Goal: Find specific page/section: Find specific page/section

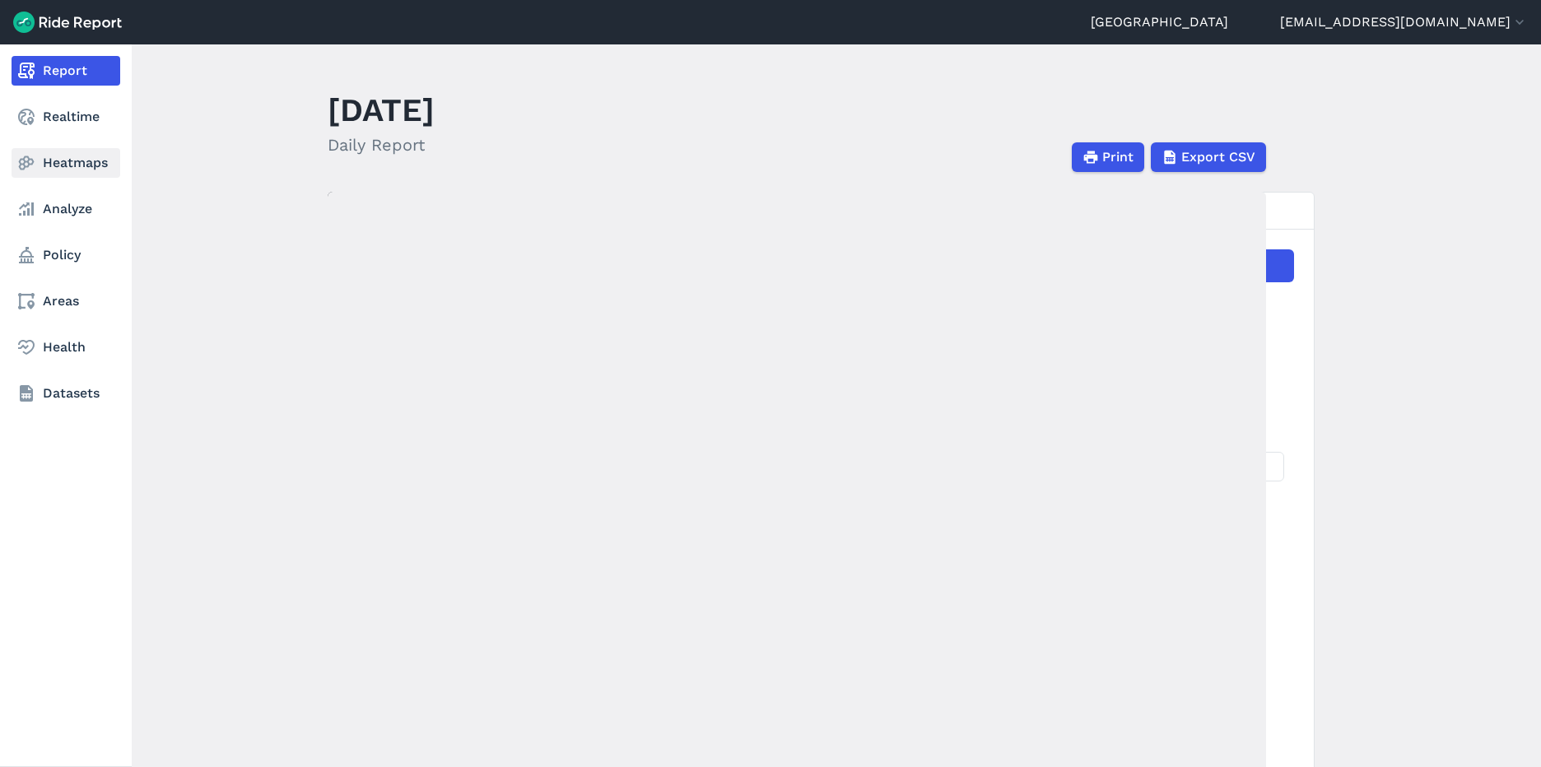
click at [62, 162] on link "Heatmaps" at bounding box center [66, 163] width 109 height 30
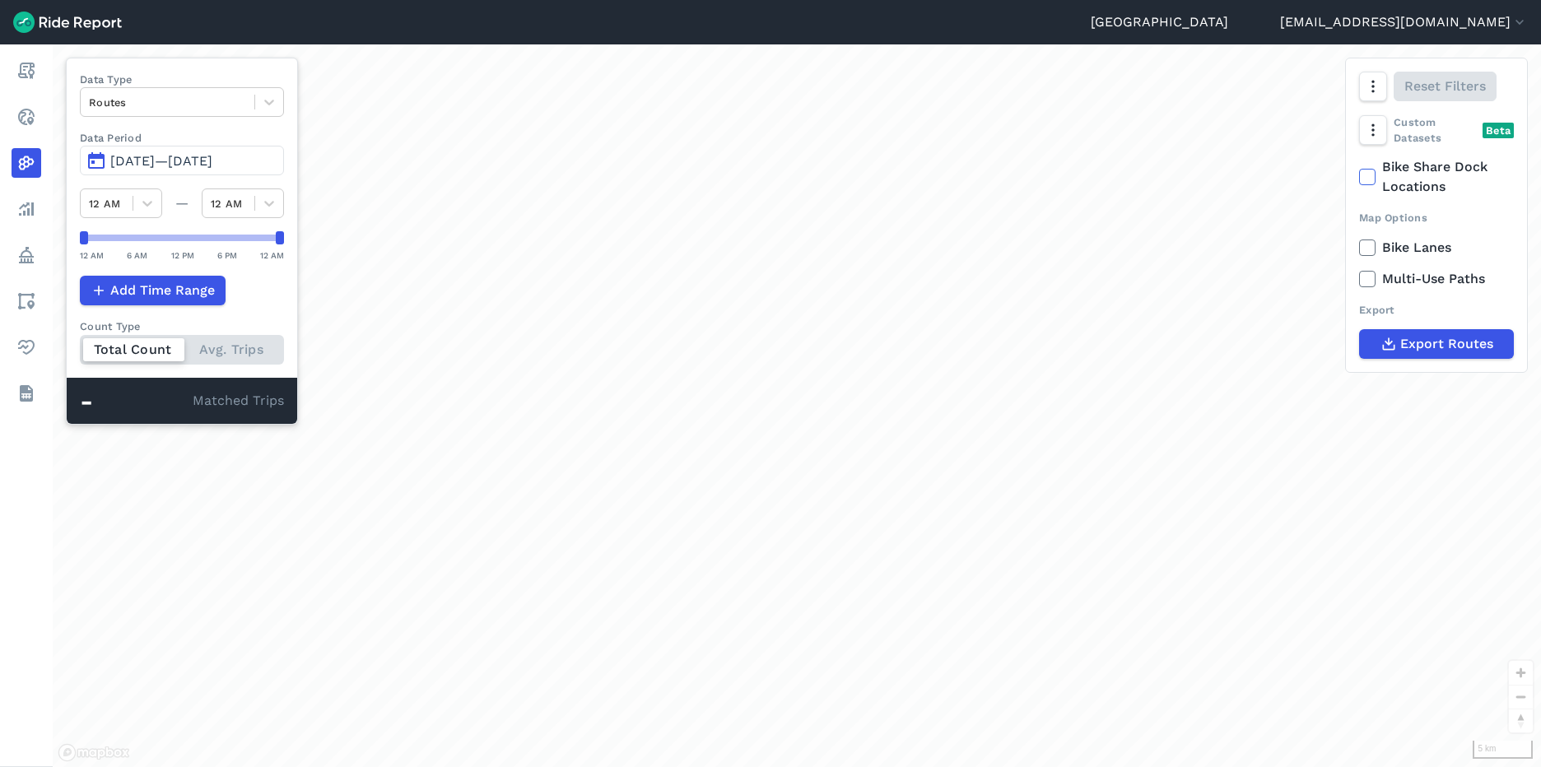
click at [212, 160] on span "[DATE]—[DATE]" at bounding box center [161, 161] width 102 height 16
click at [192, 158] on span "[DATE]—[DATE]" at bounding box center [161, 161] width 102 height 16
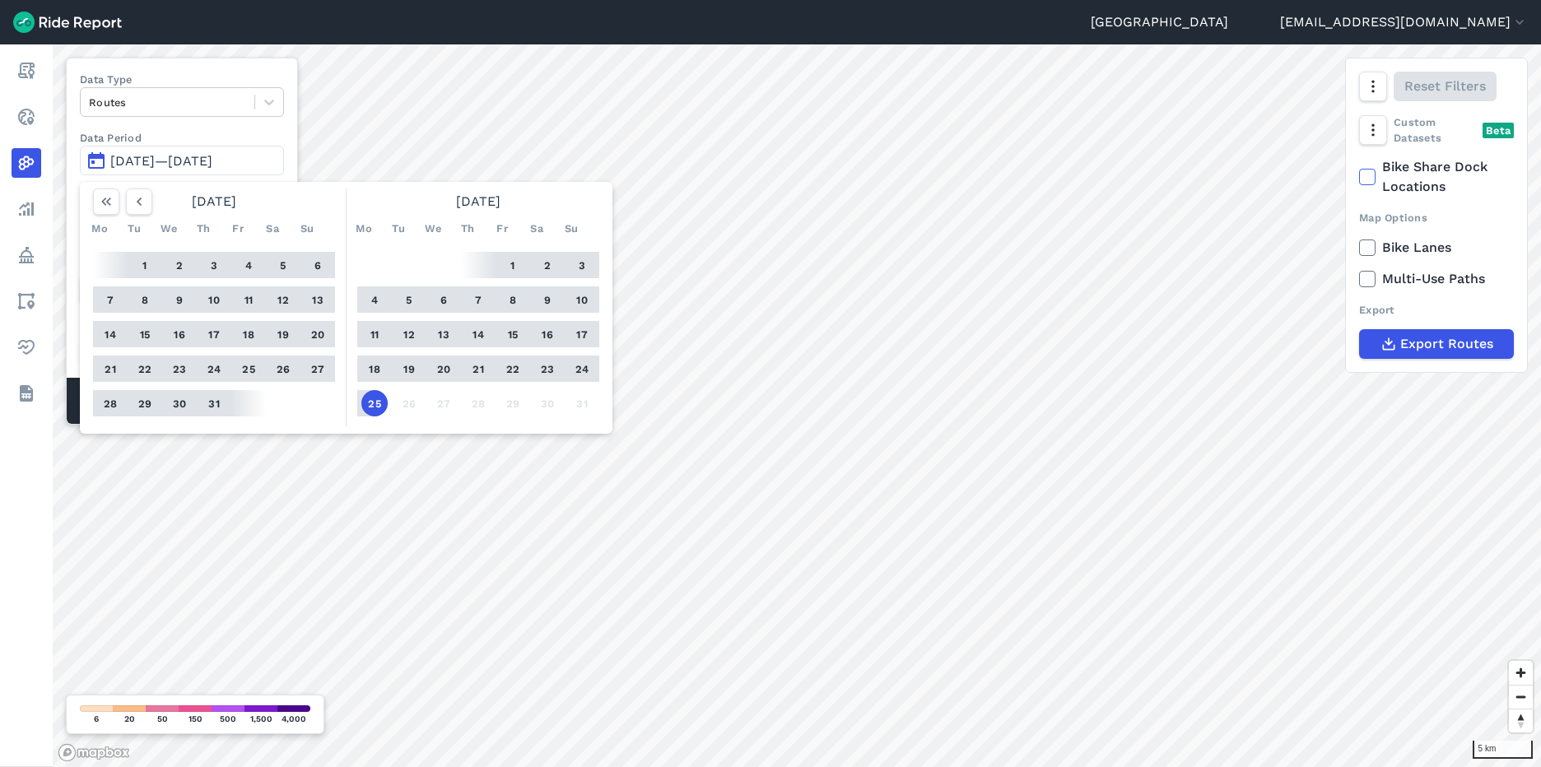
click at [514, 258] on button "1" at bounding box center [513, 265] width 26 height 26
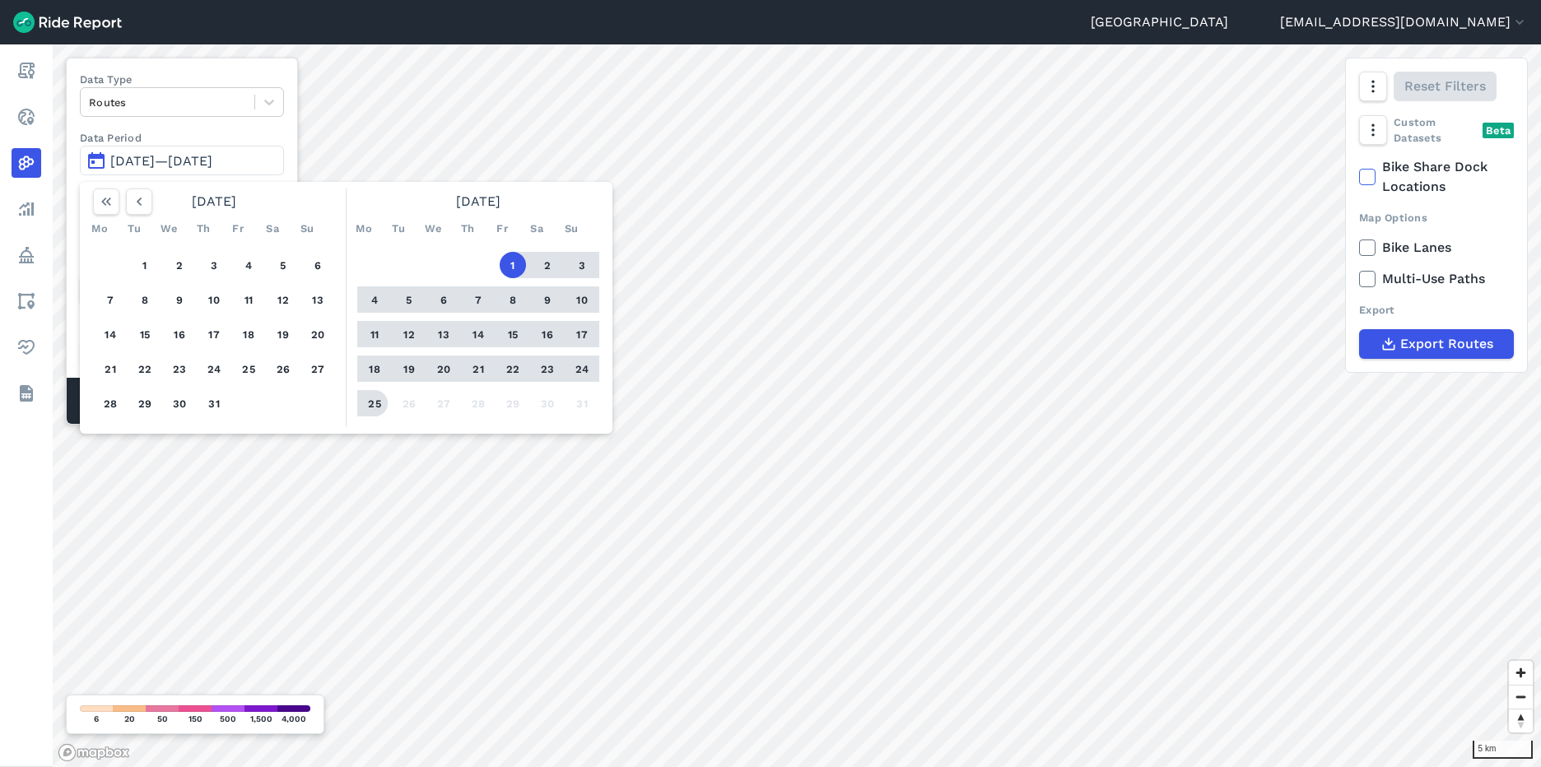
click at [374, 400] on button "25" at bounding box center [374, 403] width 26 height 26
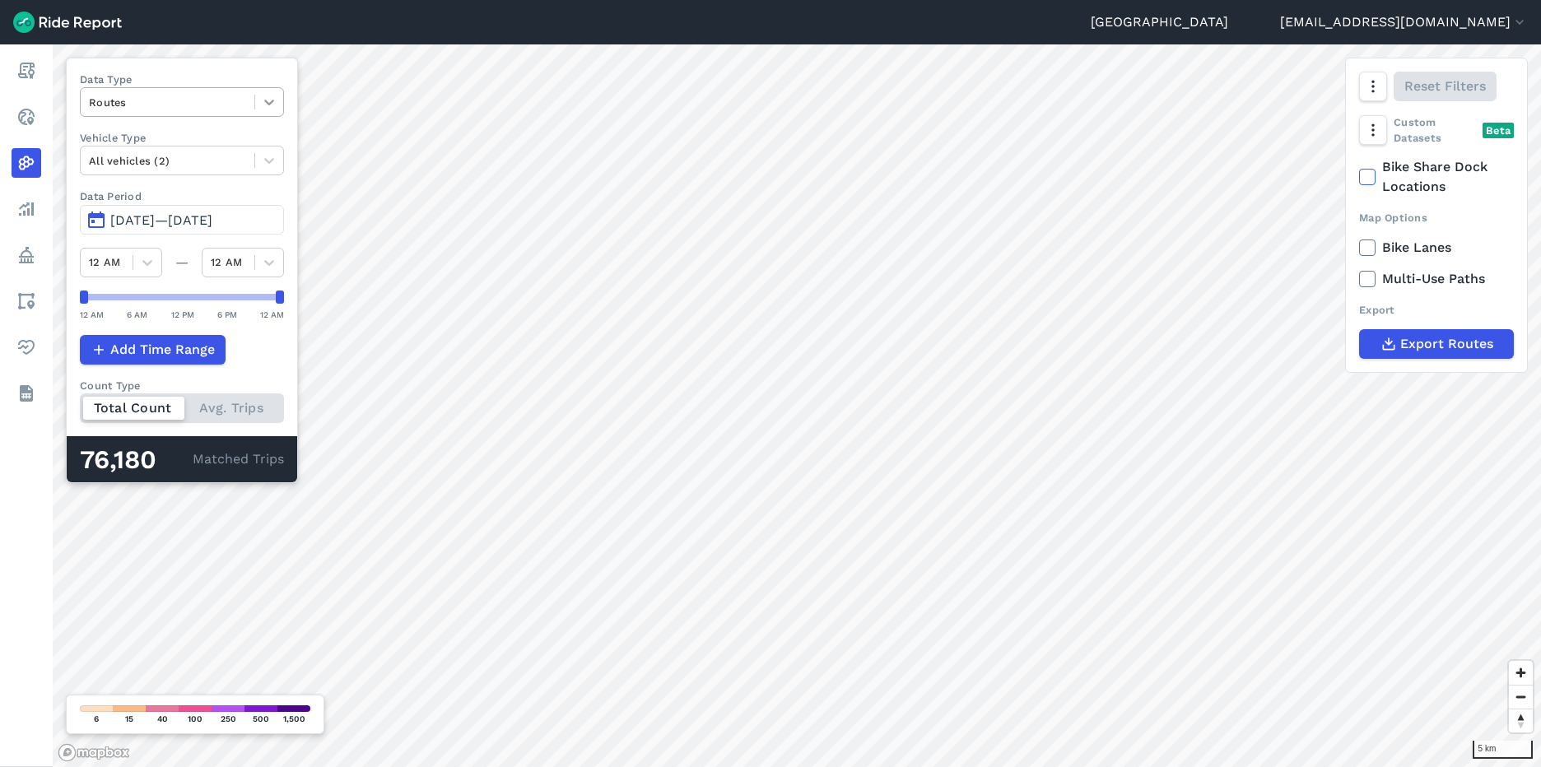
click at [267, 103] on icon at bounding box center [269, 103] width 10 height 6
click at [198, 191] on div "Curb Events" at bounding box center [182, 199] width 204 height 29
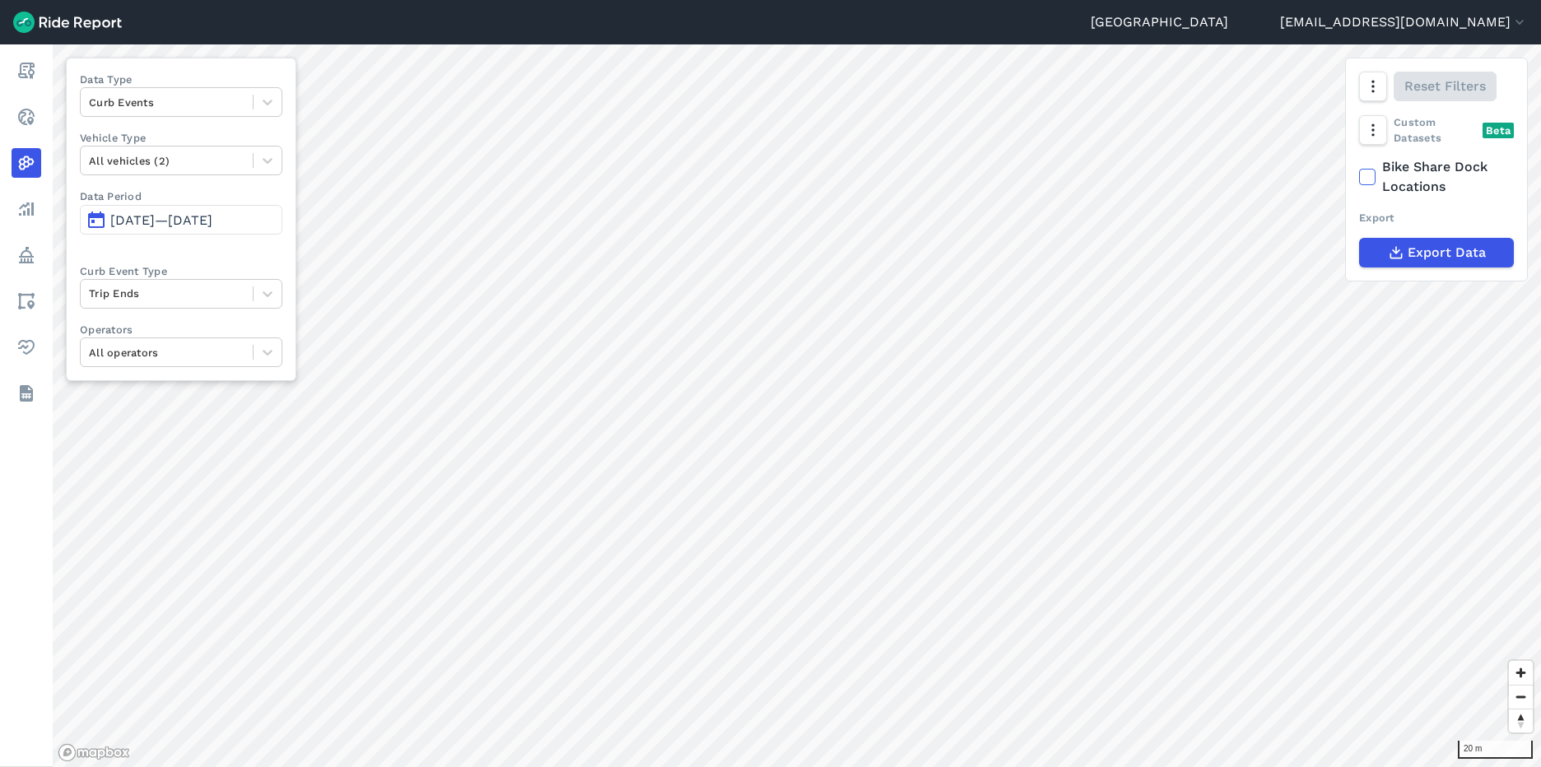
click at [188, 214] on span "[DATE]—[DATE]" at bounding box center [161, 220] width 102 height 16
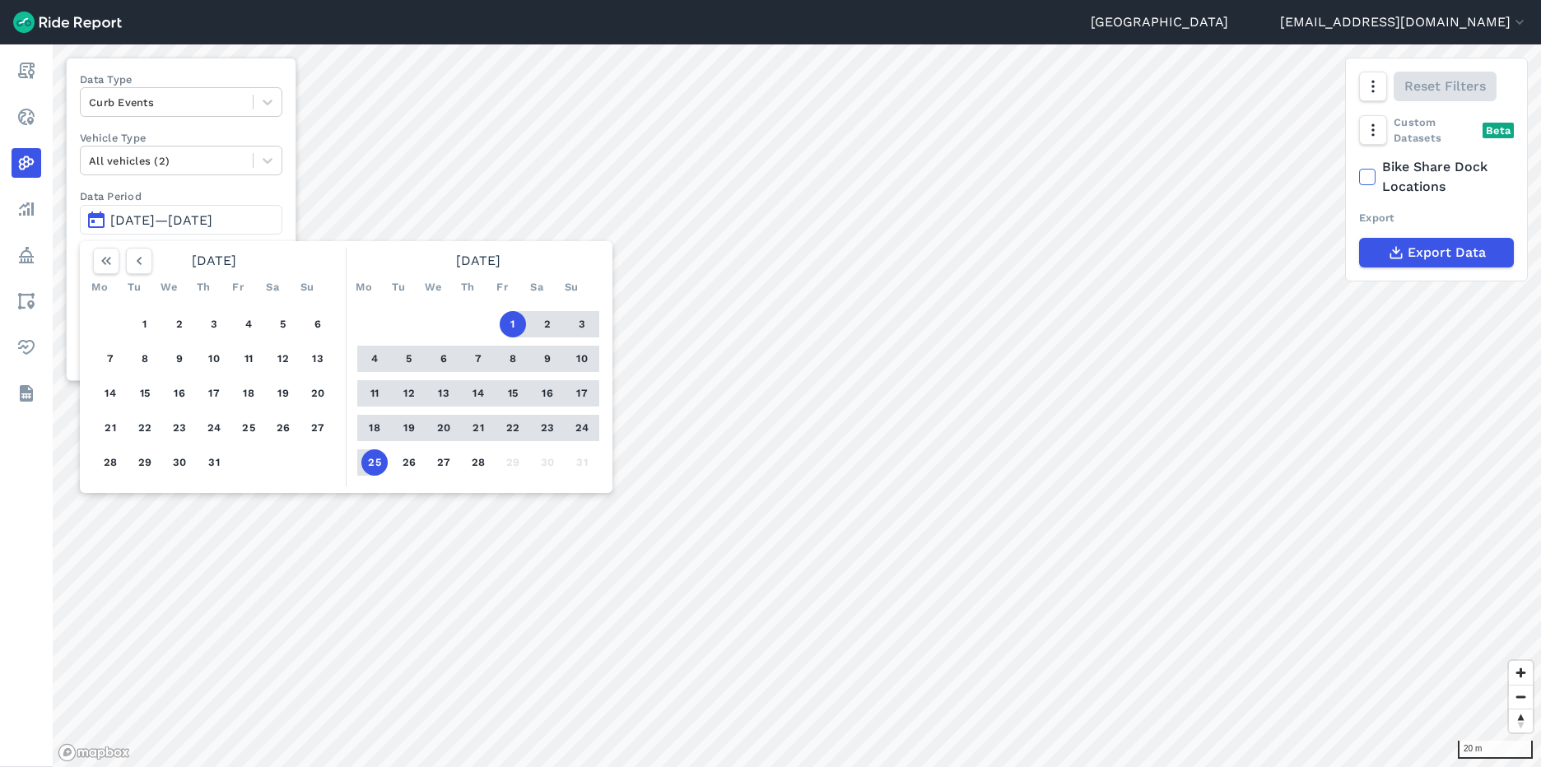
click at [518, 356] on button "8" at bounding box center [513, 359] width 26 height 26
click at [378, 463] on button "25" at bounding box center [374, 462] width 26 height 26
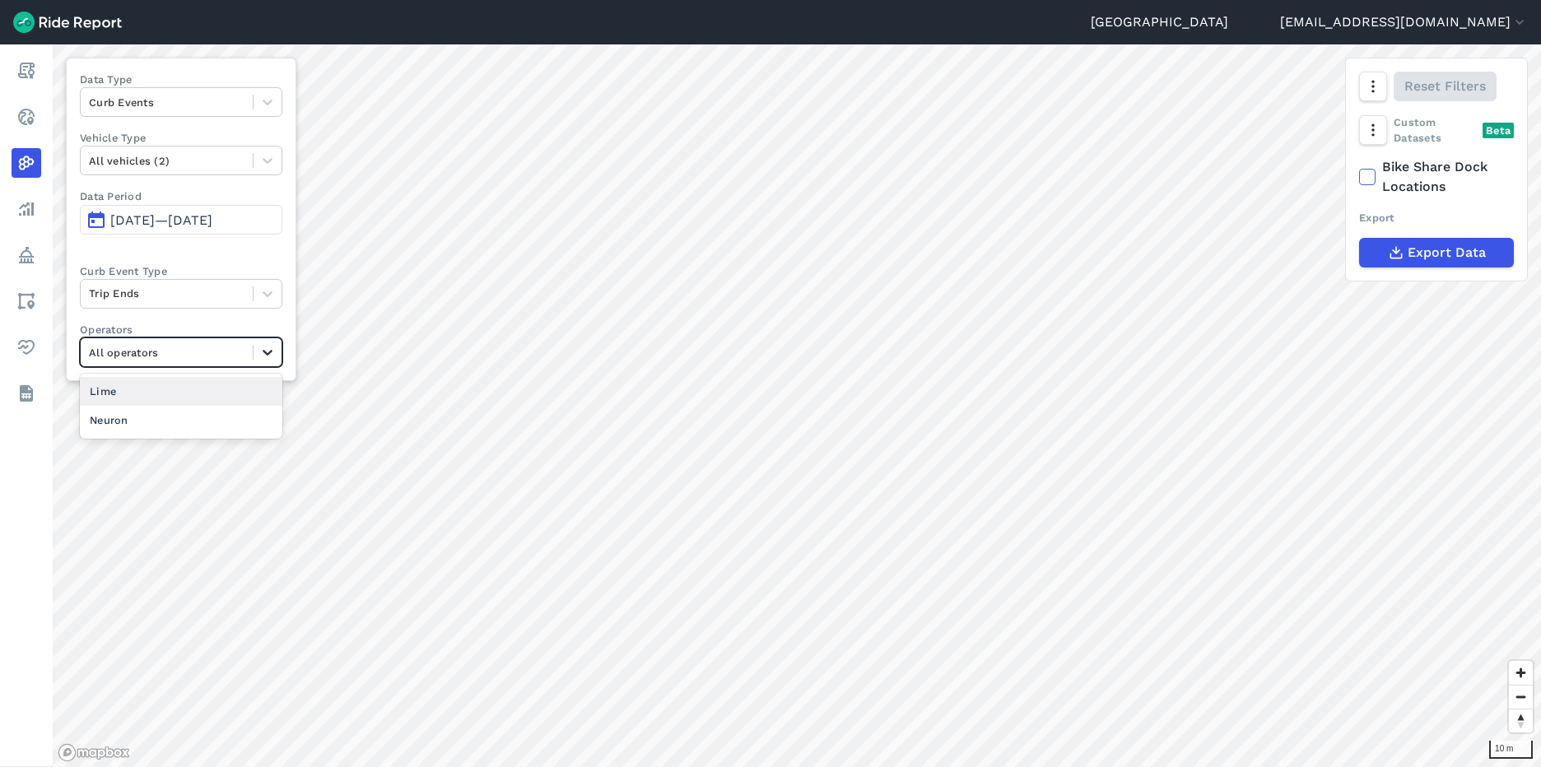
click at [281, 355] on div at bounding box center [267, 352] width 28 height 28
click at [188, 424] on div "Neuron" at bounding box center [181, 420] width 202 height 29
click at [275, 287] on icon at bounding box center [267, 294] width 16 height 16
click at [281, 287] on div at bounding box center [267, 294] width 28 height 28
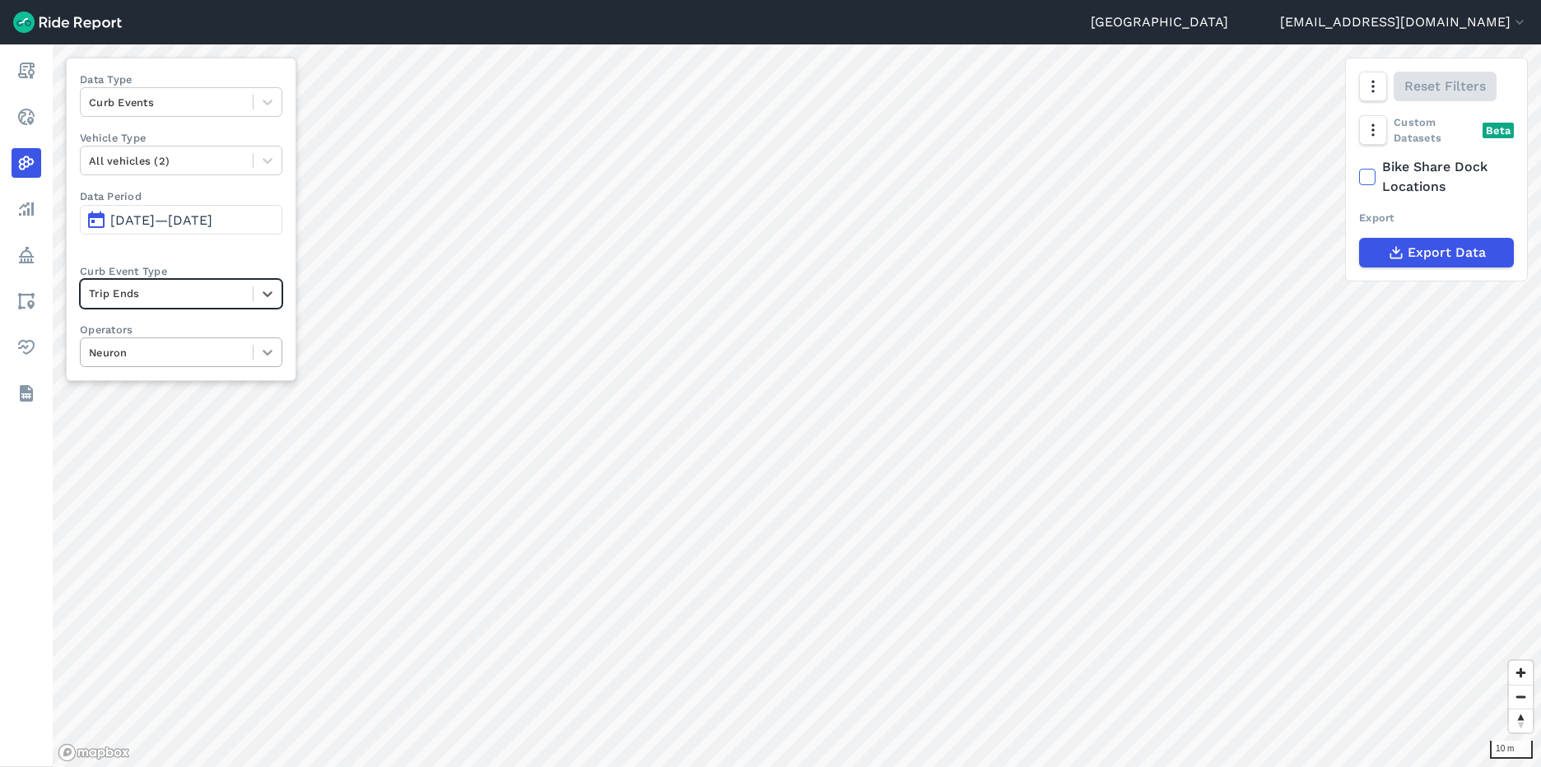
click at [267, 351] on icon at bounding box center [267, 352] width 16 height 16
click at [190, 423] on div "Lime" at bounding box center [181, 420] width 202 height 29
